Goal: Transaction & Acquisition: Purchase product/service

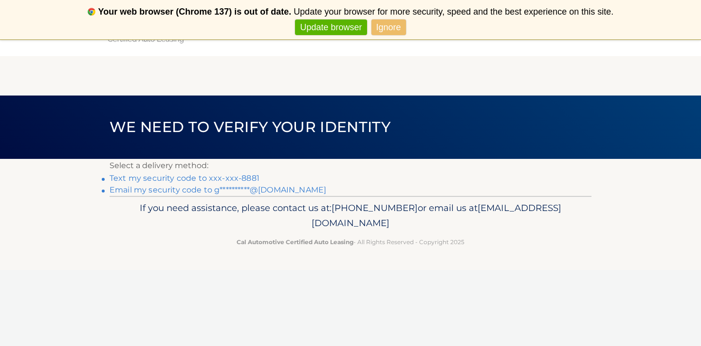
click at [247, 177] on link "Text my security code to xxx-xxx-8881" at bounding box center [185, 177] width 150 height 9
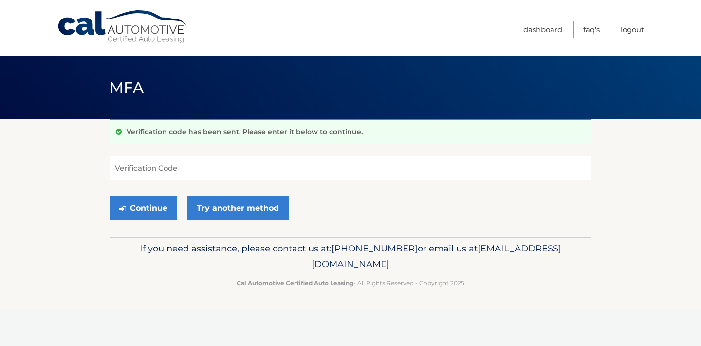
click at [245, 172] on input "Verification Code" at bounding box center [351, 168] width 482 height 24
type input "646049"
click at [168, 206] on button "Continue" at bounding box center [144, 208] width 68 height 24
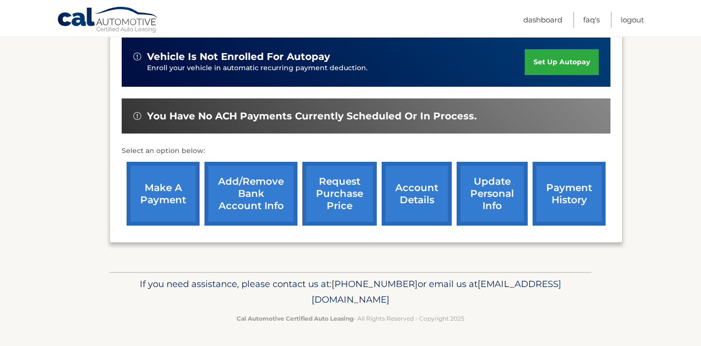
scroll to position [255, 0]
click at [156, 210] on link "make a payment" at bounding box center [163, 194] width 73 height 64
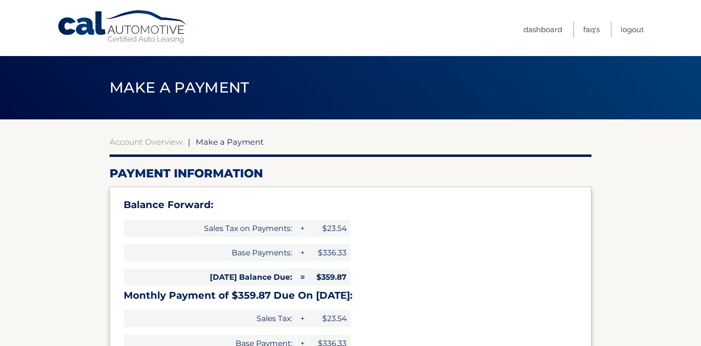
select select "ZmQwM2MxNzAtODE2MC00MDczLWFhMTgtMzhlMTQ1ODc3MThk"
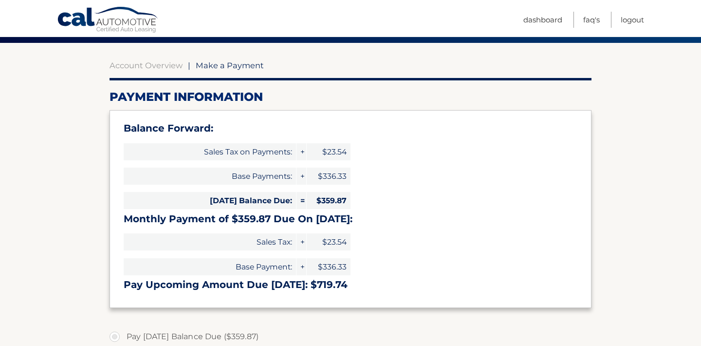
scroll to position [60, 0]
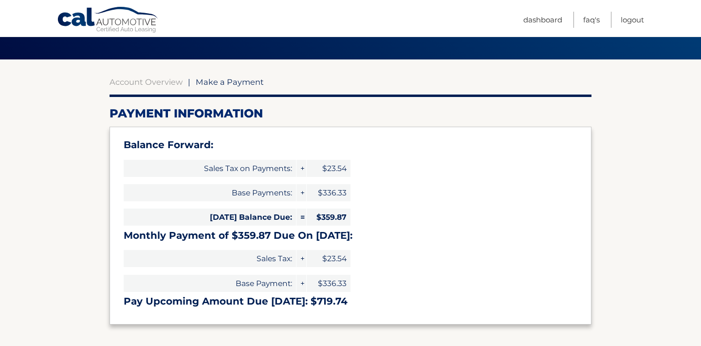
click at [542, 10] on ul "Dashboard FAQ's Logout" at bounding box center [583, 18] width 121 height 37
click at [537, 20] on link "Dashboard" at bounding box center [542, 20] width 39 height 16
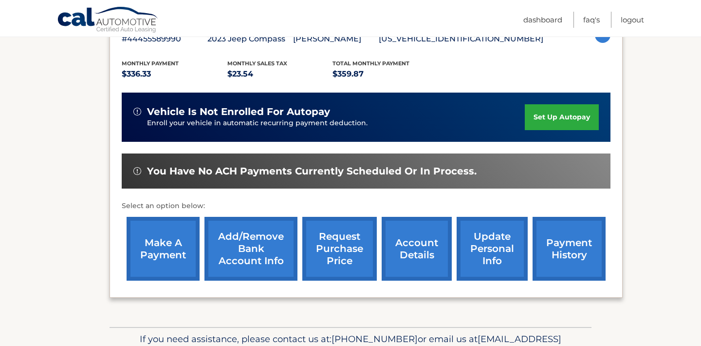
scroll to position [191, 0]
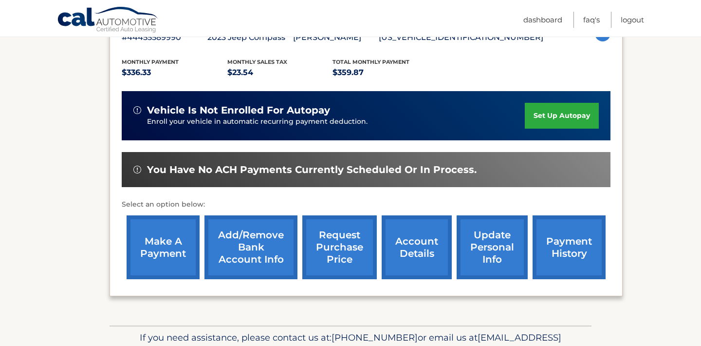
click at [556, 265] on link "payment history" at bounding box center [569, 247] width 73 height 64
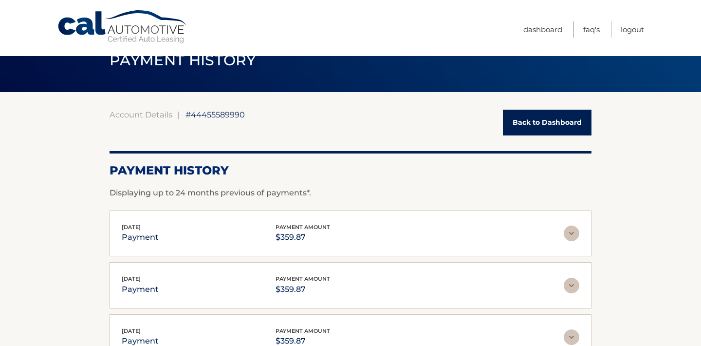
scroll to position [19, 0]
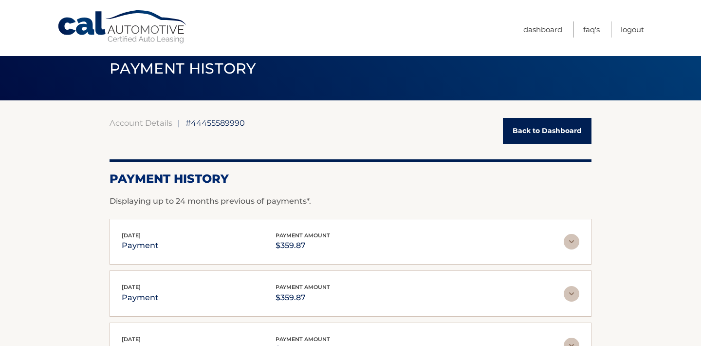
click at [518, 29] on nav "Menu Dashboard FAQ's Logout" at bounding box center [420, 28] width 448 height 56
click at [531, 27] on link "Dashboard" at bounding box center [542, 29] width 39 height 16
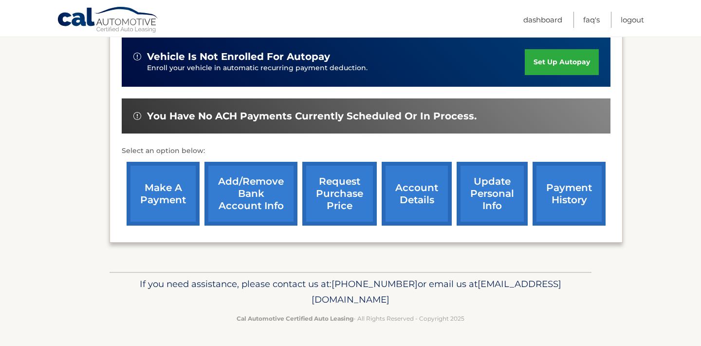
scroll to position [258, 0]
click at [164, 175] on link "make a payment" at bounding box center [163, 194] width 73 height 64
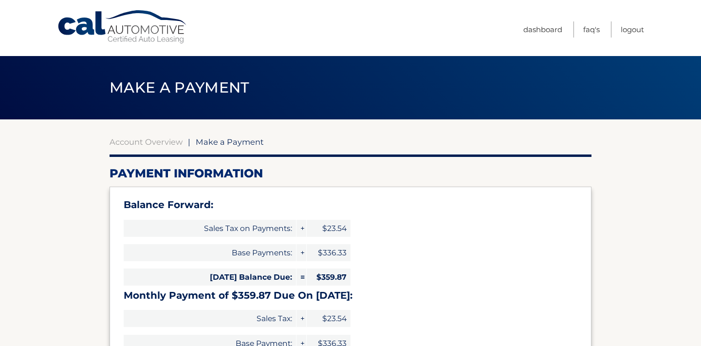
select select "ZmQwM2MxNzAtODE2MC00MDczLWFhMTgtMzhlMTQ1ODc3MThk"
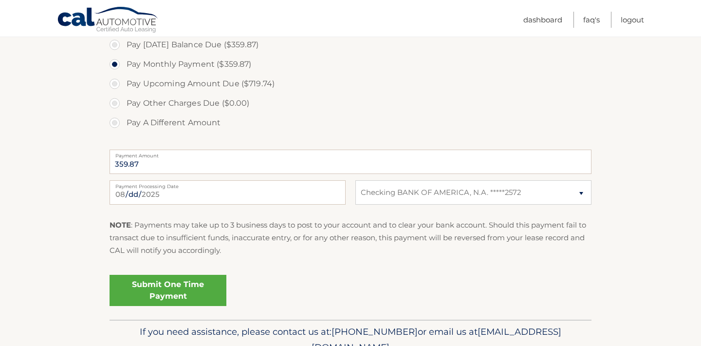
scroll to position [369, 0]
click at [207, 284] on link "Submit One Time Payment" at bounding box center [168, 289] width 117 height 31
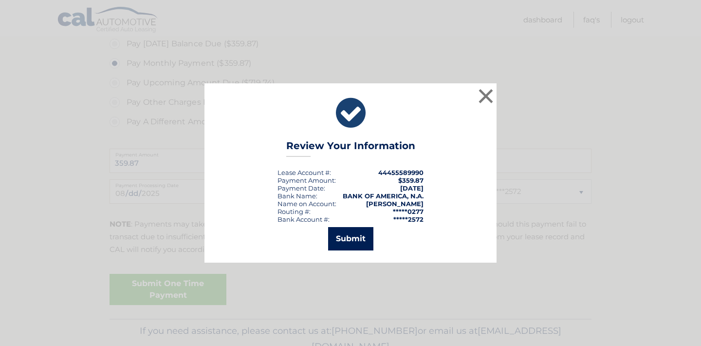
click at [360, 236] on button "Submit" at bounding box center [350, 238] width 45 height 23
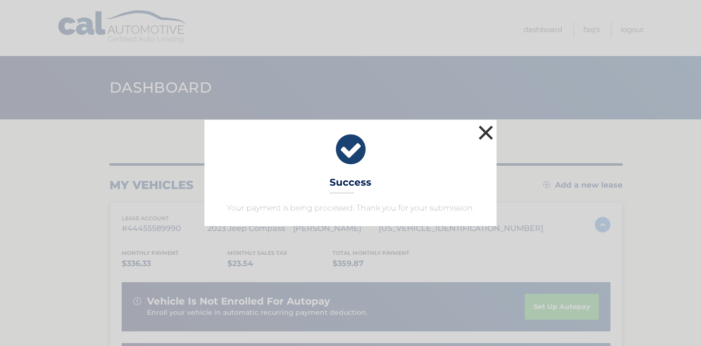
click at [484, 129] on button "×" at bounding box center [485, 132] width 19 height 19
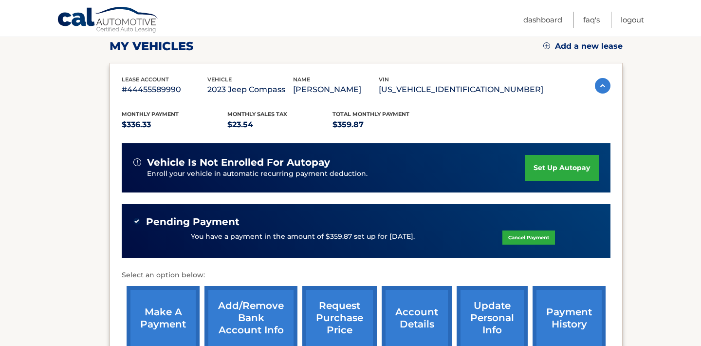
scroll to position [256, 0]
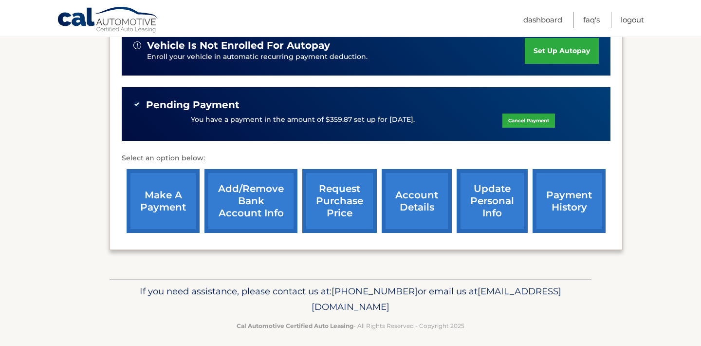
click at [188, 221] on link "make a payment" at bounding box center [163, 201] width 73 height 64
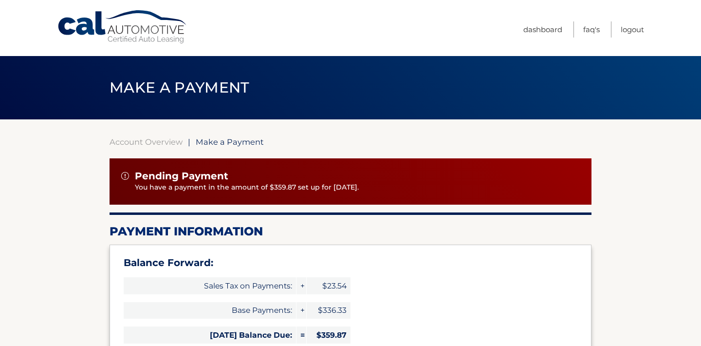
select select "ZmQwM2MxNzAtODE2MC00MDczLWFhMTgtMzhlMTQ1ODc3MThk"
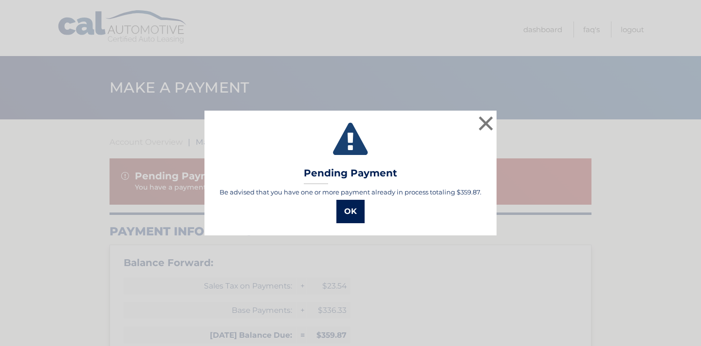
click at [350, 212] on button "OK" at bounding box center [350, 211] width 28 height 23
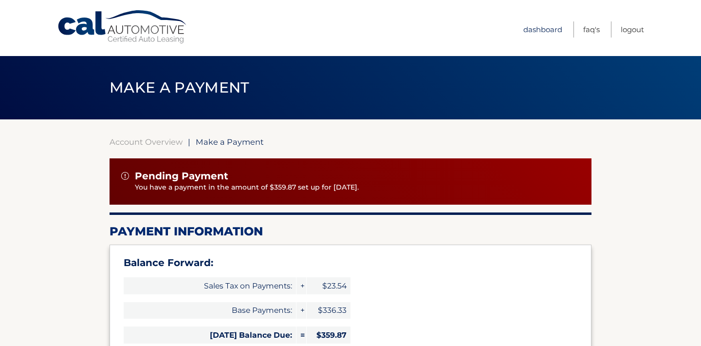
click at [523, 33] on link "Dashboard" at bounding box center [542, 29] width 39 height 16
